Goal: Obtain resource: Download file/media

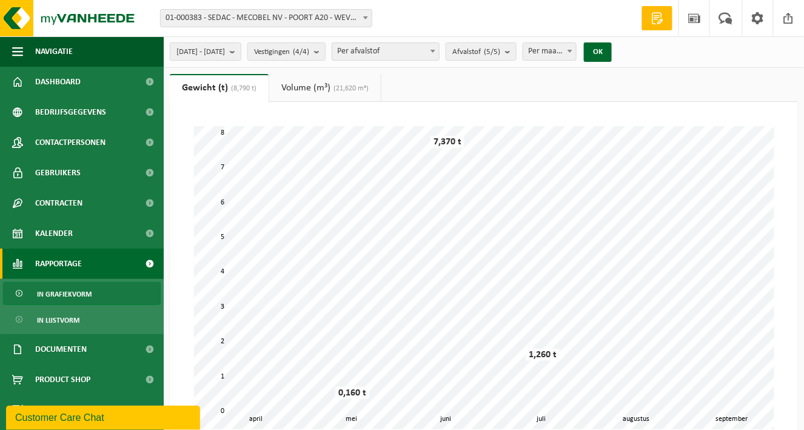
scroll to position [61, 0]
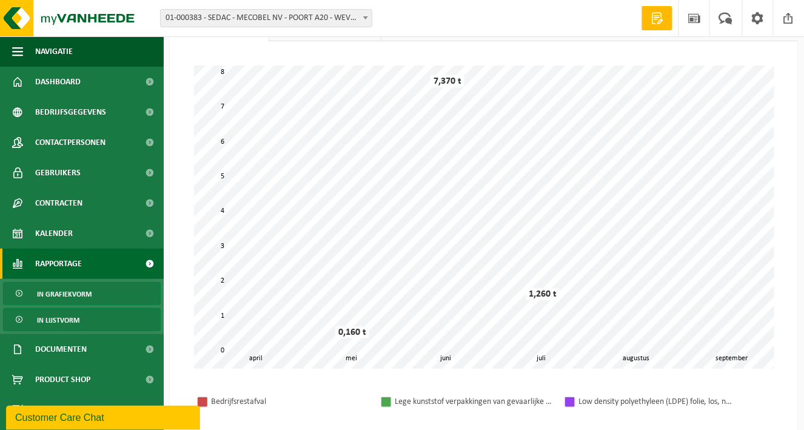
click at [58, 316] on span "In lijstvorm" at bounding box center [58, 320] width 42 height 23
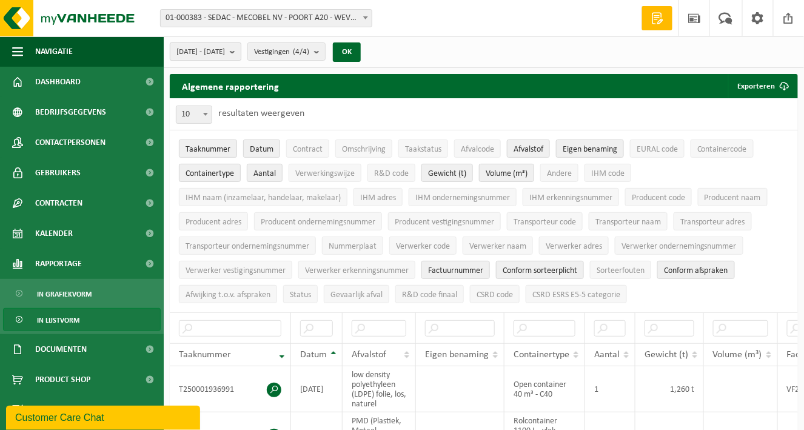
click at [241, 50] on b "submit" at bounding box center [235, 51] width 11 height 17
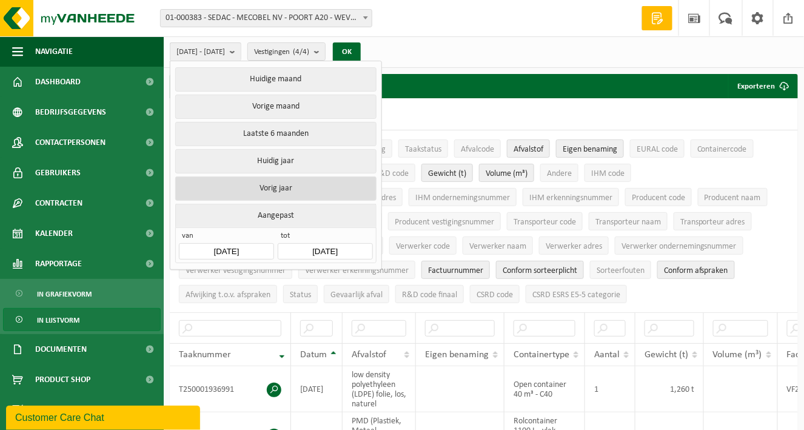
click at [290, 183] on button "Vorig jaar" at bounding box center [275, 188] width 201 height 24
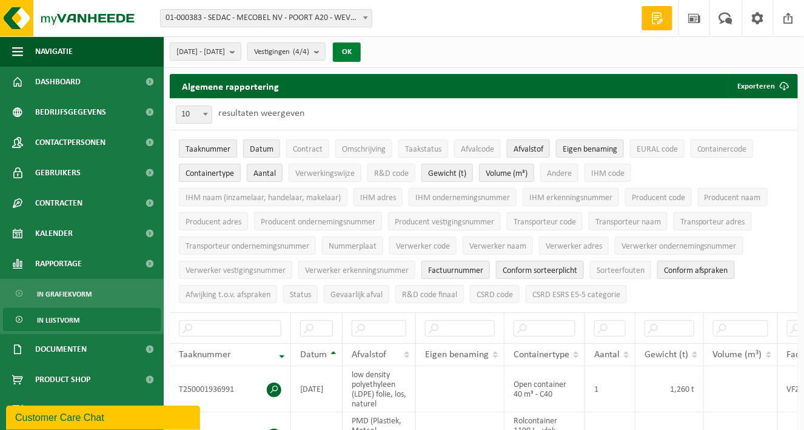
click at [361, 50] on button "OK" at bounding box center [347, 51] width 28 height 19
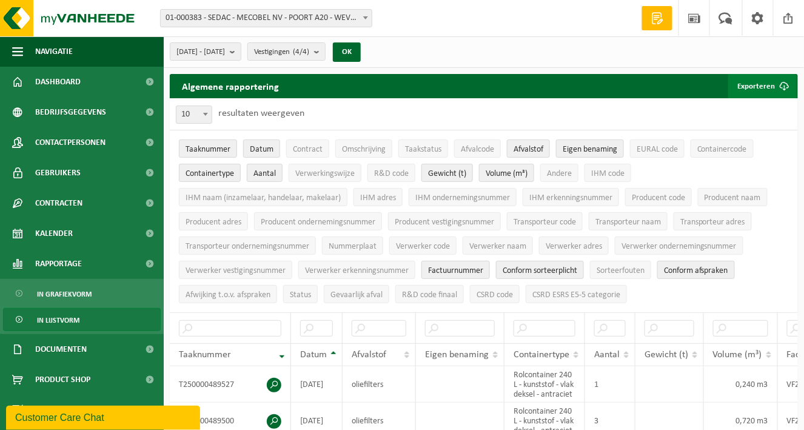
click at [771, 84] on button "Exporteren" at bounding box center [762, 86] width 69 height 24
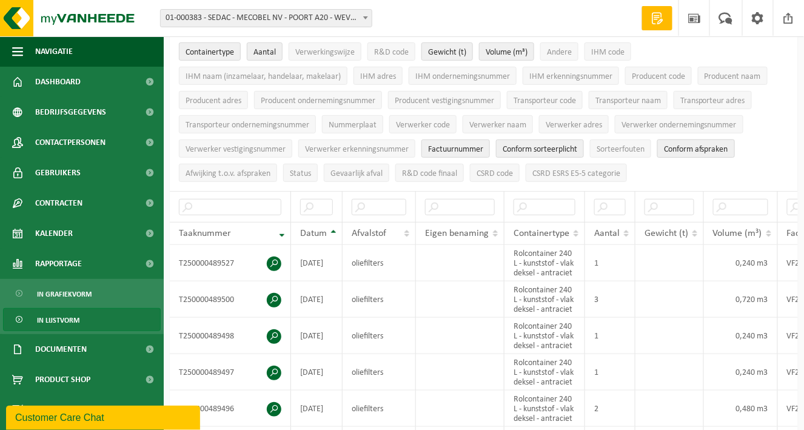
scroll to position [61, 0]
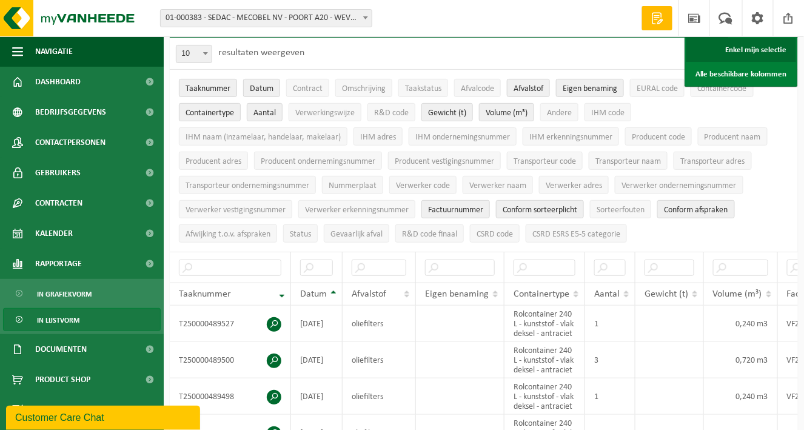
click at [752, 50] on link "Enkel mijn selectie" at bounding box center [741, 50] width 110 height 24
